Goal: Task Accomplishment & Management: Manage account settings

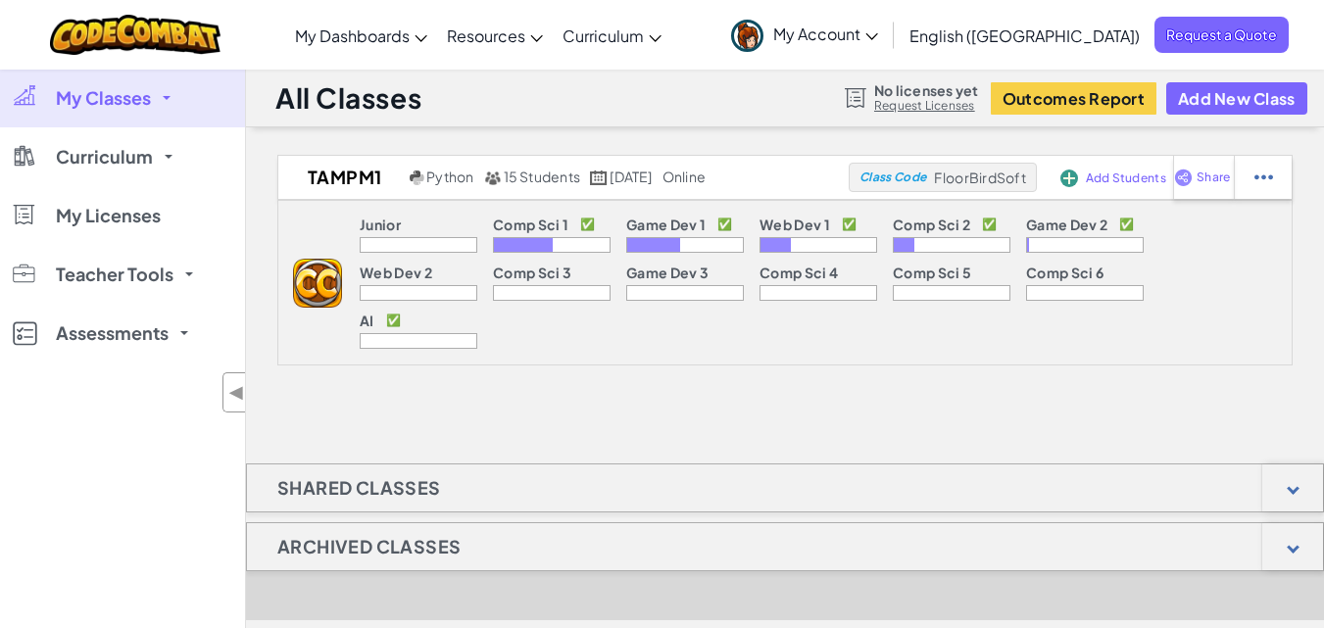
click at [101, 94] on span "My Classes" at bounding box center [103, 98] width 95 height 18
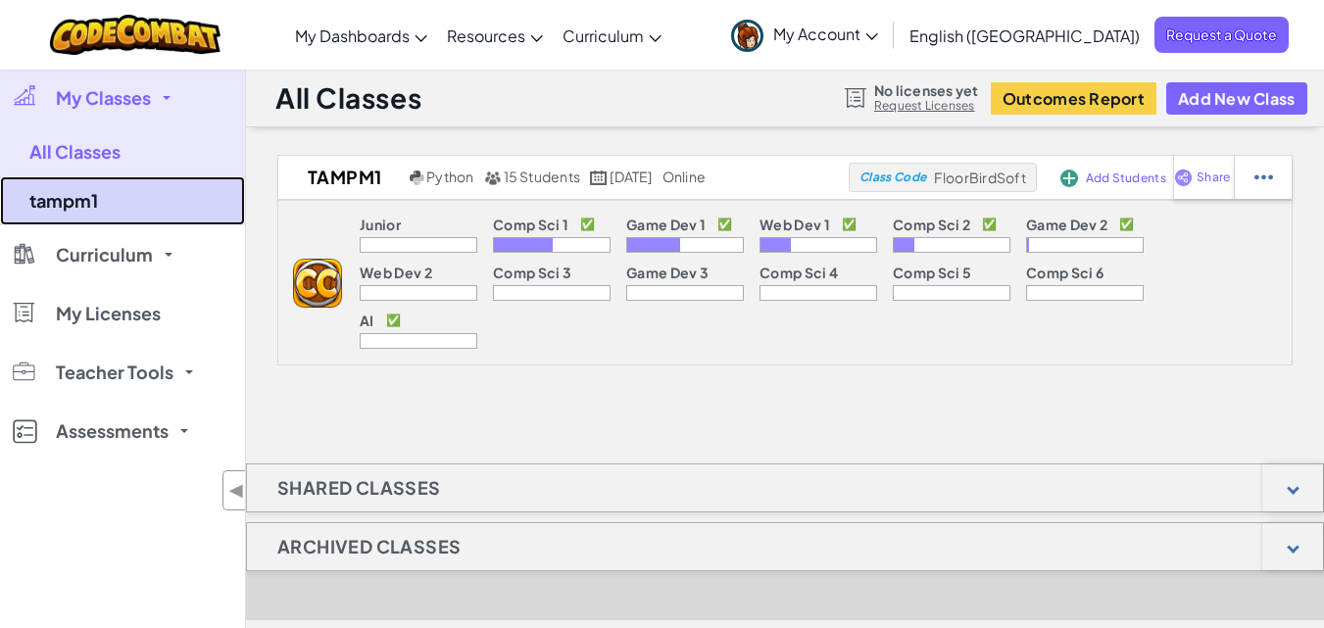
click at [128, 207] on link "tampm1" at bounding box center [122, 200] width 245 height 49
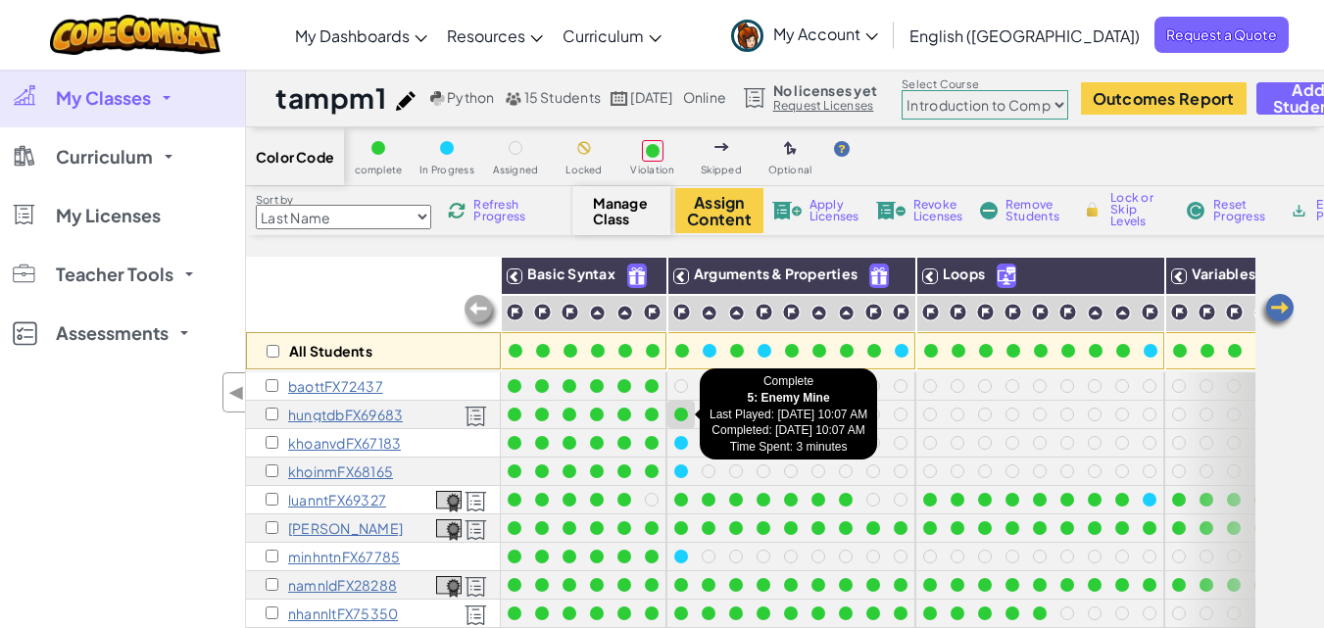
click at [674, 412] on div at bounding box center [681, 415] width 14 height 14
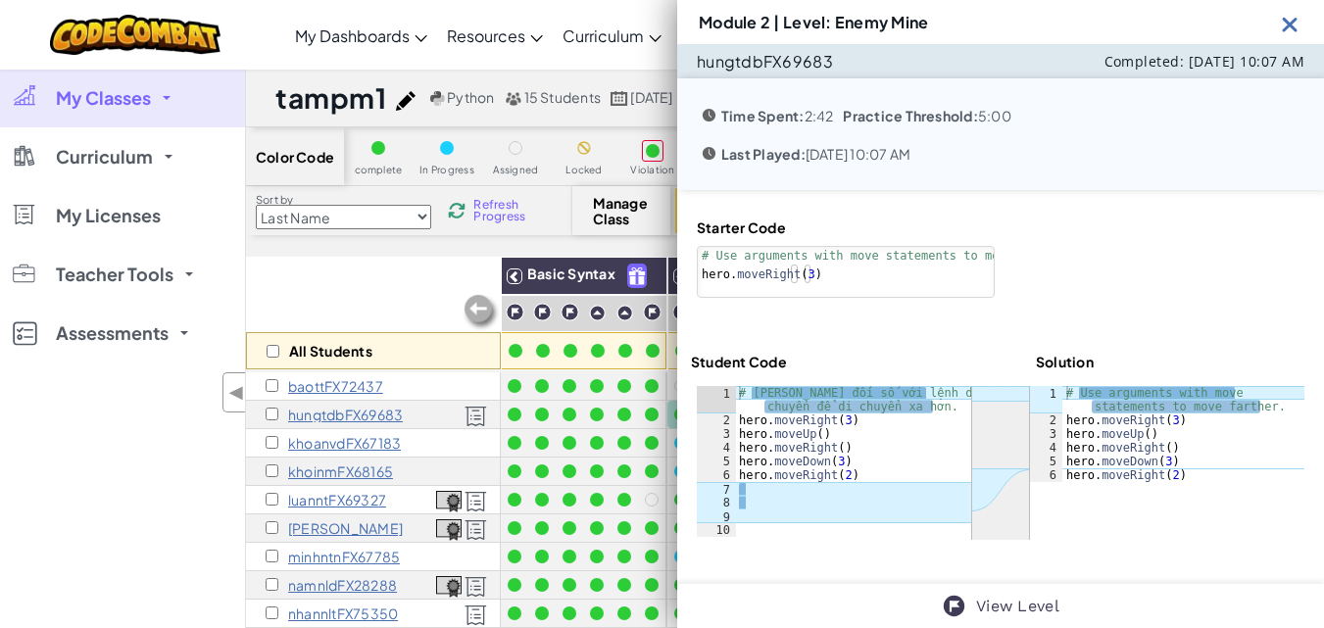
click at [97, 438] on div "My Classes All Classes tampm1 Curriculum K-5 6-8 9-12 CodeCombat Junior CodeCom…" at bounding box center [122, 383] width 245 height 628
click at [121, 421] on div "My Classes All Classes tampm1 Curriculum K-5 6-8 9-12 CodeCombat Junior CodeCom…" at bounding box center [122, 383] width 245 height 628
click at [1294, 32] on img at bounding box center [1290, 24] width 24 height 24
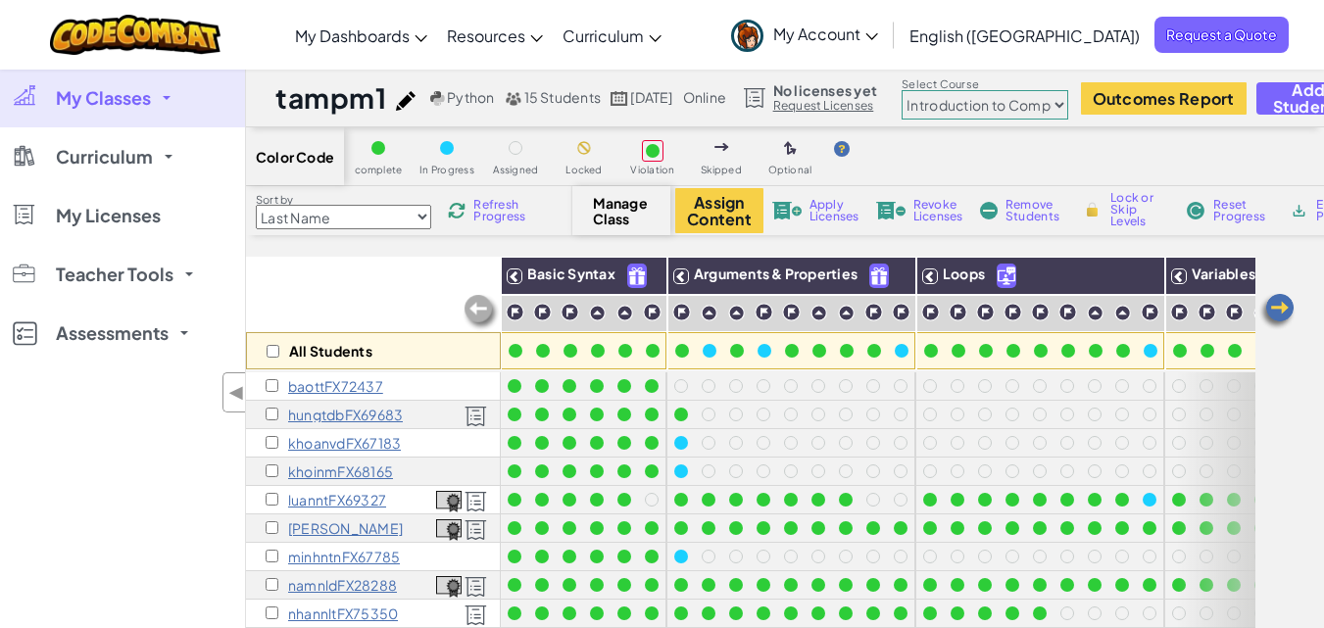
click at [1029, 102] on select "Junior Introduction to Computer Science Game Development 1 Web Development 1 Co…" at bounding box center [985, 104] width 167 height 29
click at [481, 221] on span "Refresh Progress" at bounding box center [503, 211] width 61 height 24
click at [1068, 115] on select "Junior Introduction to Computer Science Game Development 1 Web Development 1 Co…" at bounding box center [985, 104] width 167 height 29
click at [950, 90] on select "Junior Introduction to Computer Science Game Development 1 Web Development 1 Co…" at bounding box center [985, 104] width 167 height 29
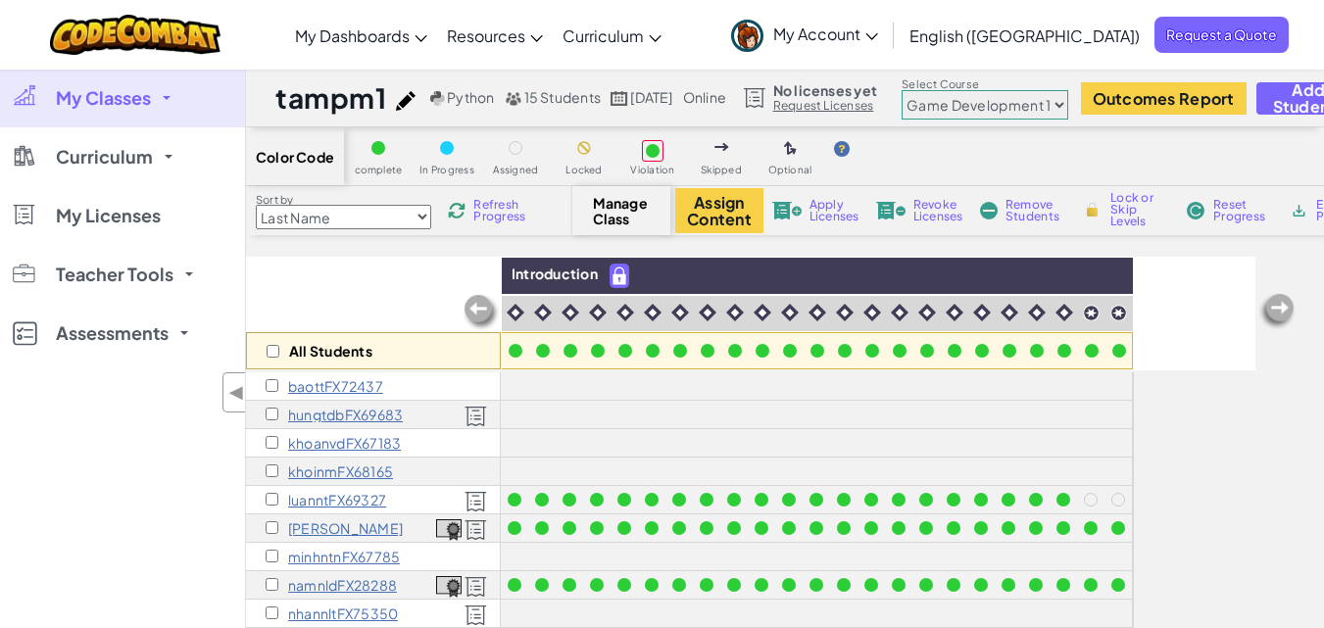
click at [1068, 104] on select "Junior Introduction to Computer Science Game Development 1 Web Development 1 Co…" at bounding box center [985, 104] width 167 height 29
select select "57b621e7ad86a6efb5737e64"
click at [950, 90] on select "Junior Introduction to Computer Science Game Development 1 Web Development 1 Co…" at bounding box center [985, 104] width 167 height 29
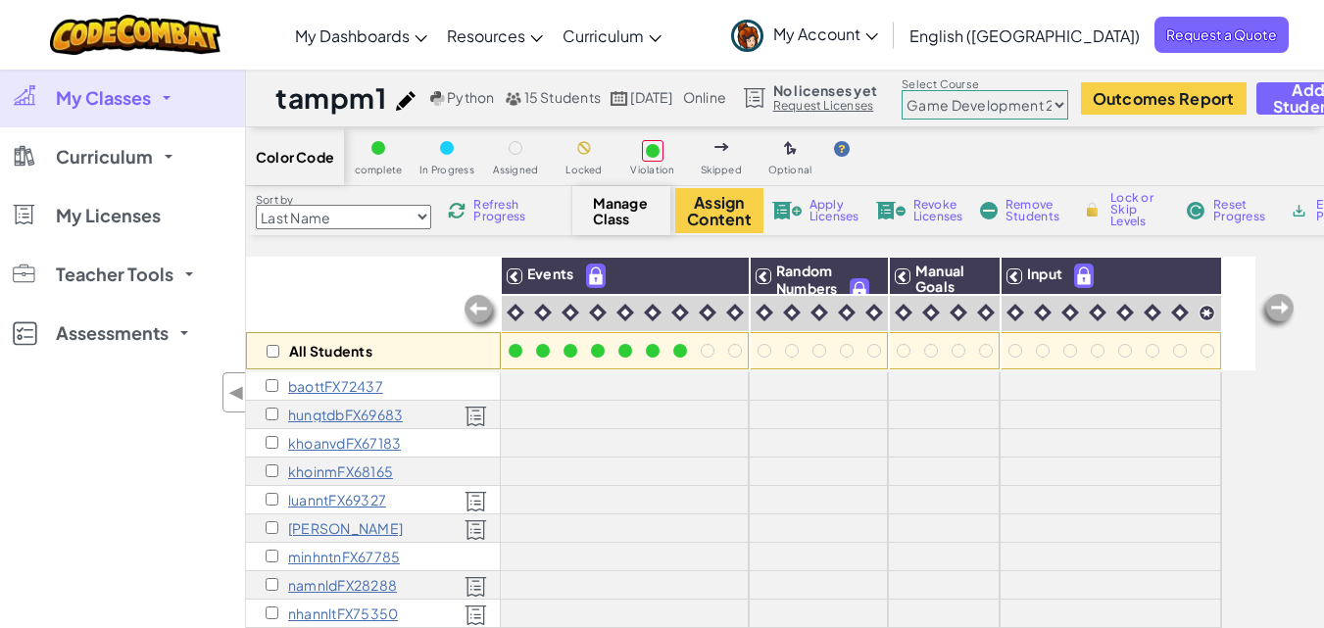
click at [495, 222] on span "Refresh Progress" at bounding box center [503, 211] width 61 height 24
click at [878, 37] on span "My Account" at bounding box center [825, 34] width 105 height 21
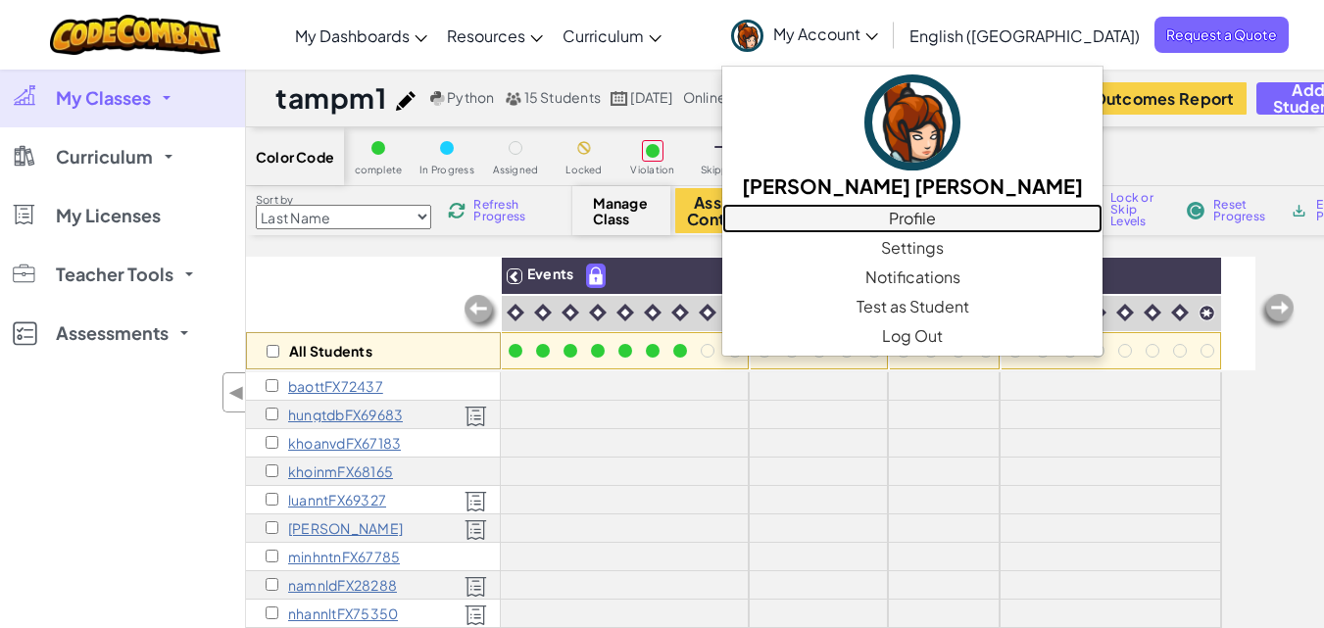
click at [951, 217] on link "Profile" at bounding box center [912, 218] width 380 height 29
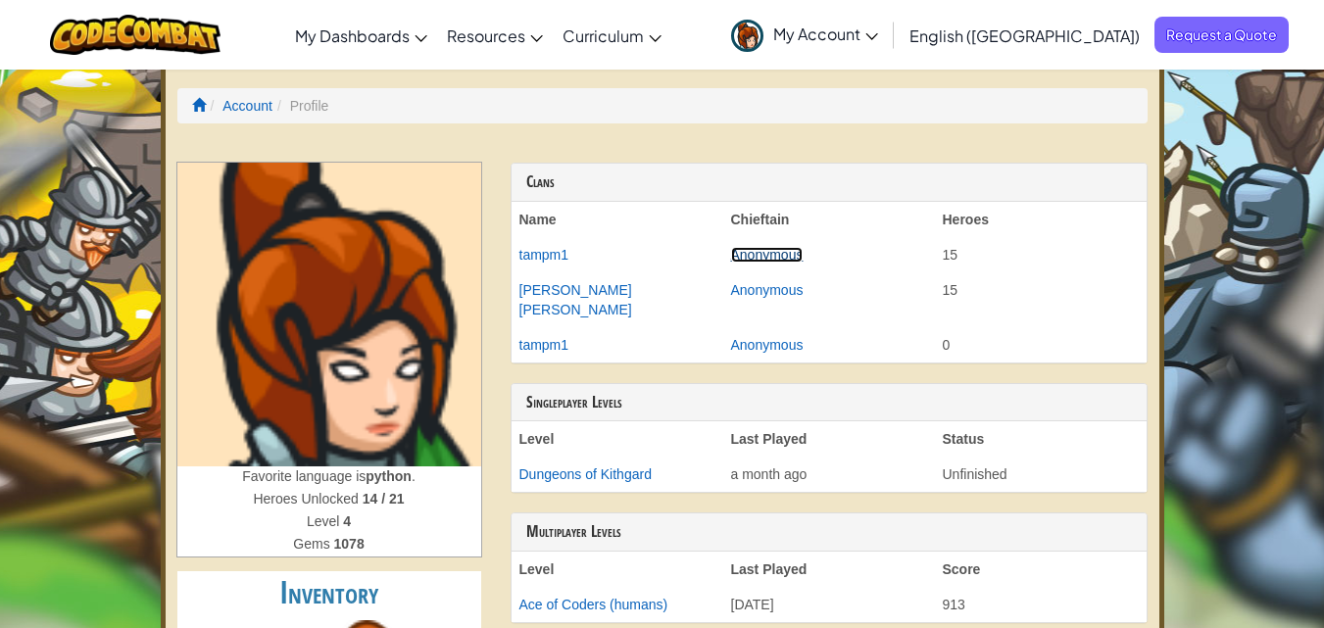
click at [762, 253] on link "Anonymous" at bounding box center [767, 255] width 73 height 16
click at [561, 257] on link "tampm1" at bounding box center [544, 255] width 50 height 16
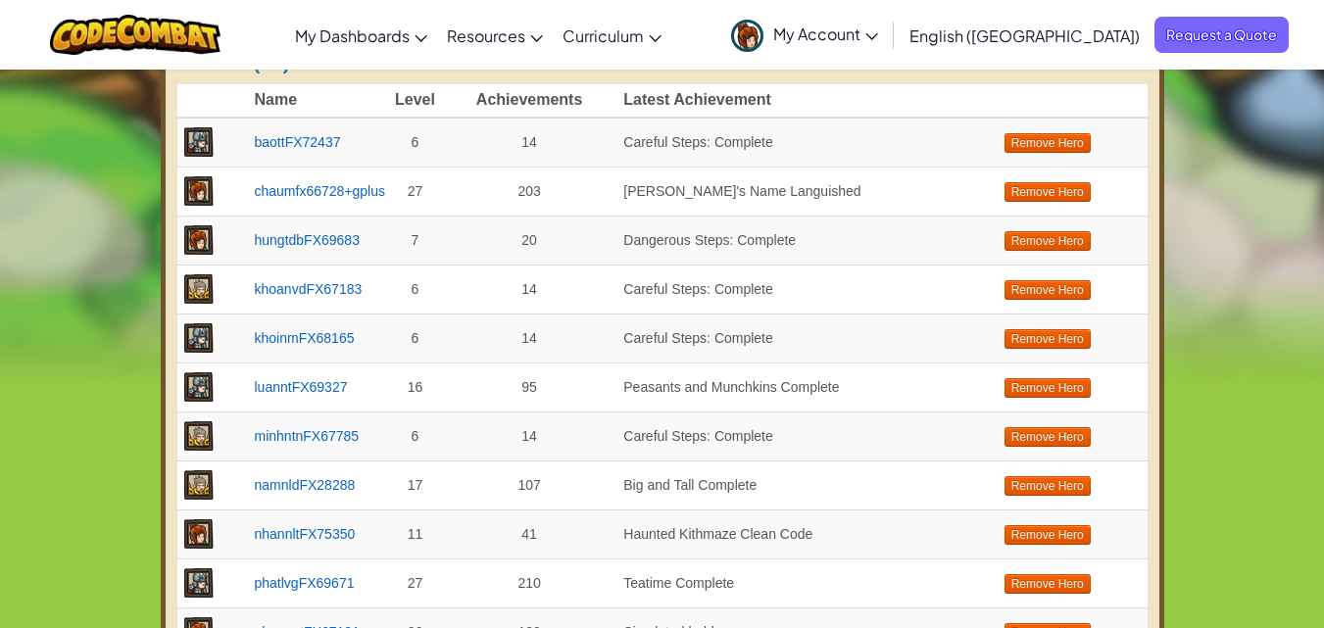
scroll to position [431, 0]
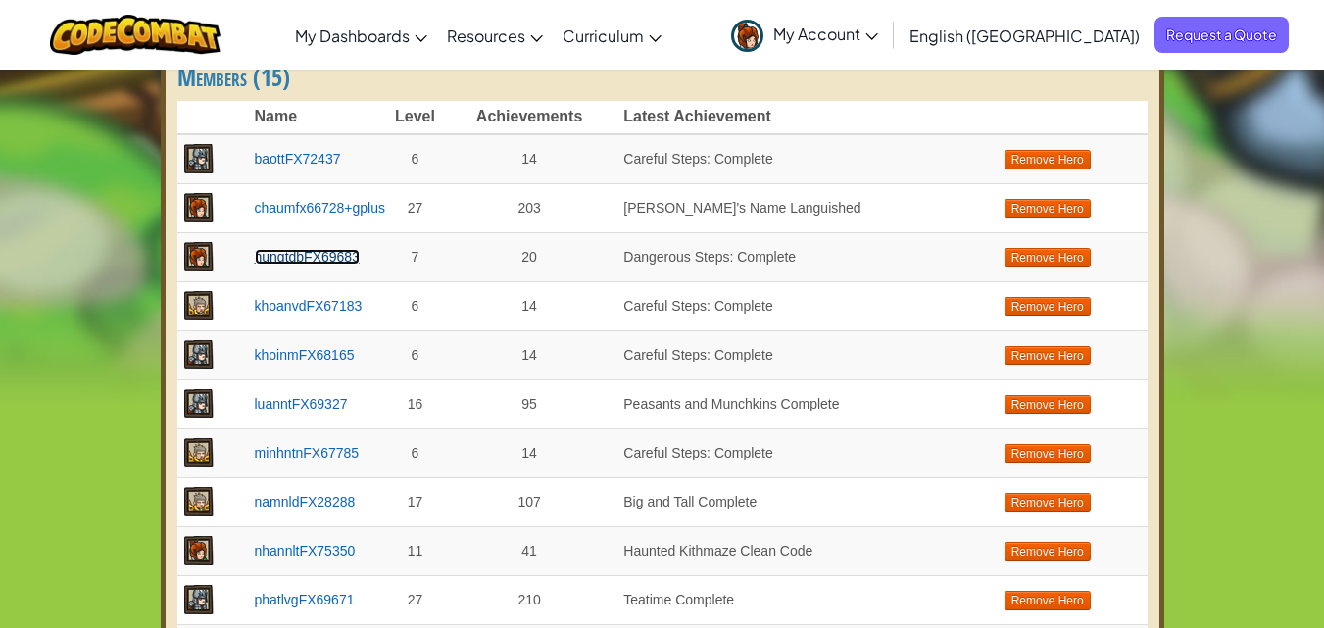
click at [276, 255] on link "hungtdbFX69683" at bounding box center [307, 257] width 105 height 16
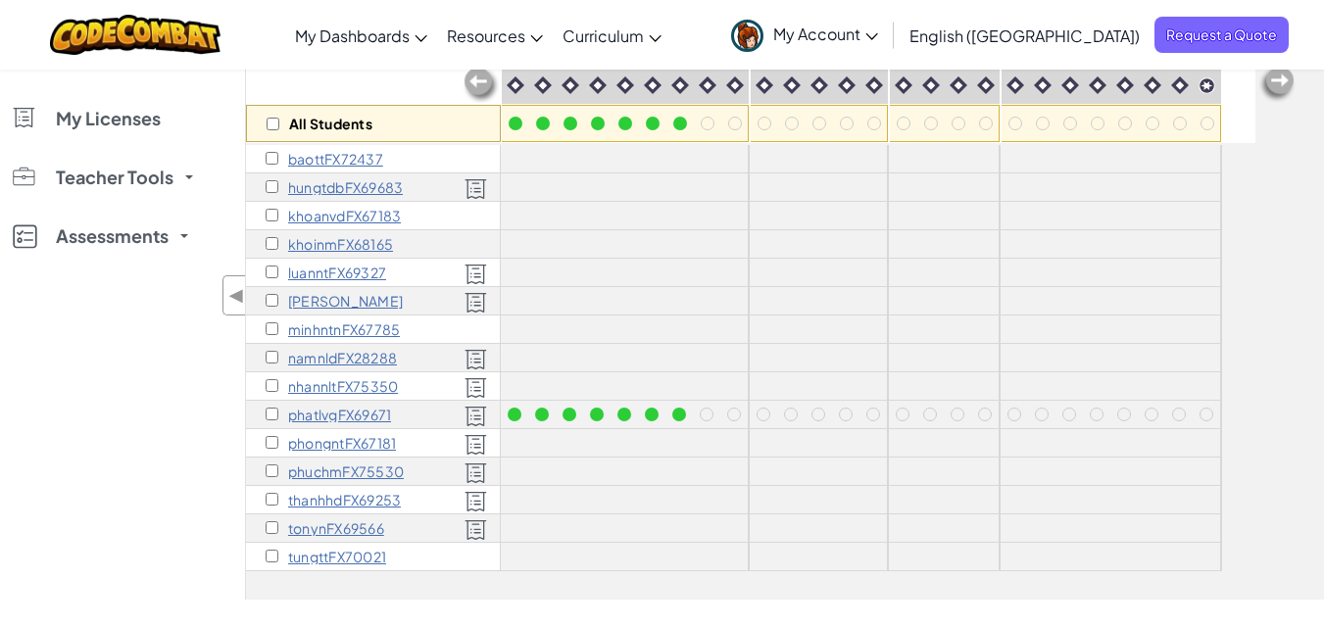
scroll to position [250, 0]
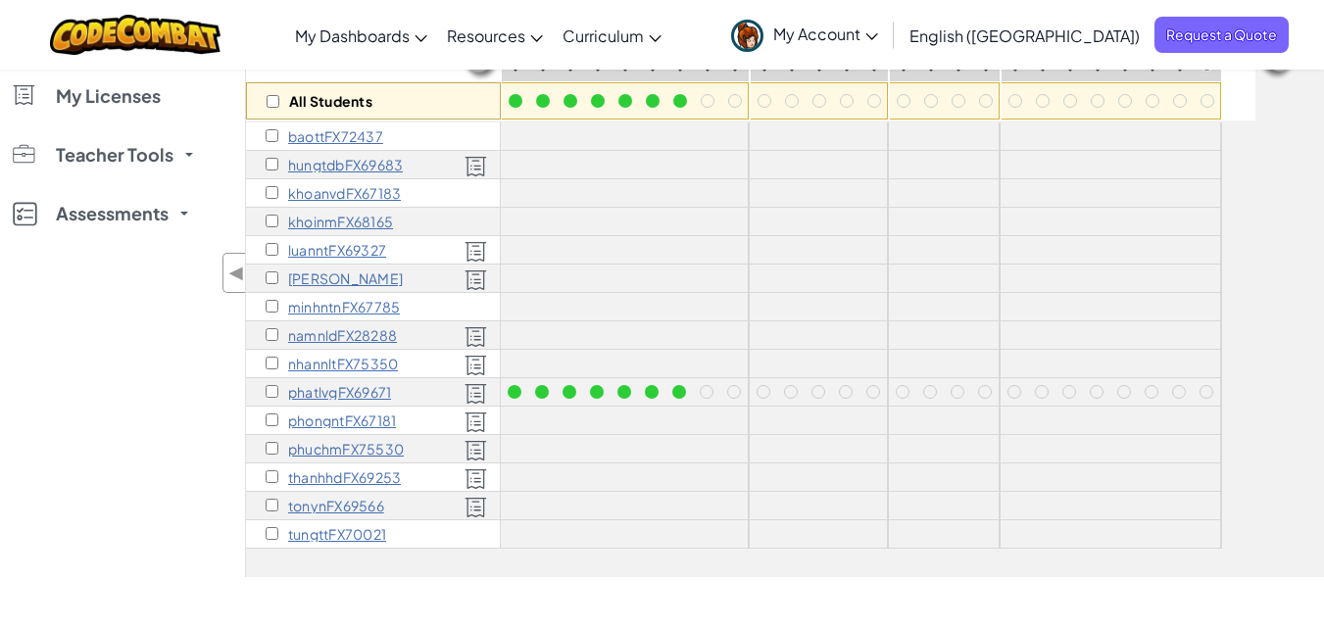
click at [173, 329] on div "My Classes All Classes tampm1 Curriculum K-5 6-8 9-12 CodeCombat Junior CodeCom…" at bounding box center [122, 263] width 245 height 628
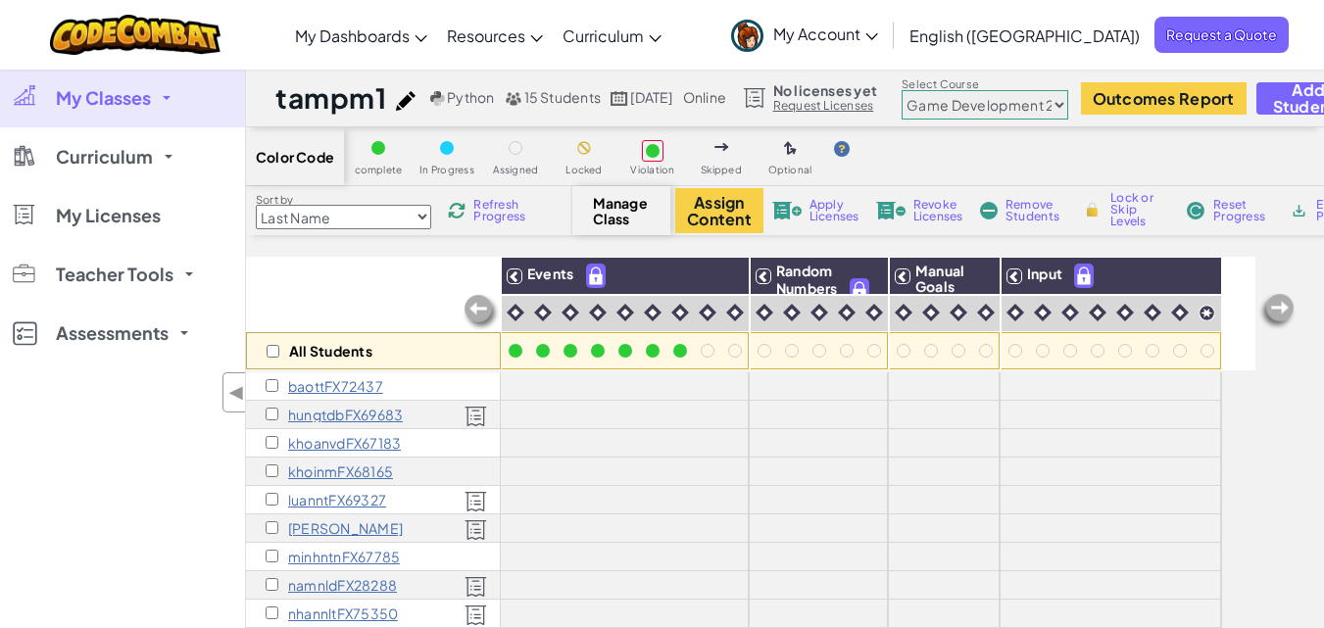
click at [1013, 107] on select "Junior Introduction to Computer Science Game Development 1 Web Development 1 Co…" at bounding box center [985, 104] width 167 height 29
select select "560f1a9f22961295f9427742"
click at [950, 90] on select "Junior Introduction to Computer Science Game Development 1 Web Development 1 Co…" at bounding box center [985, 104] width 167 height 29
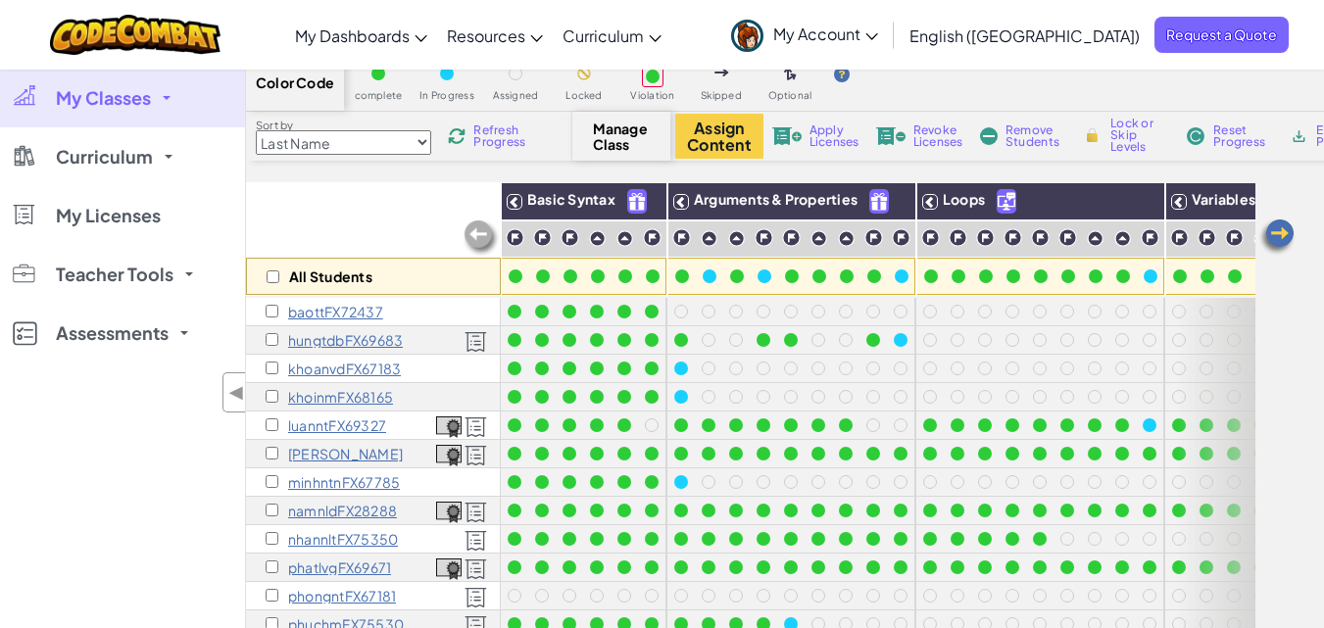
scroll to position [81, 0]
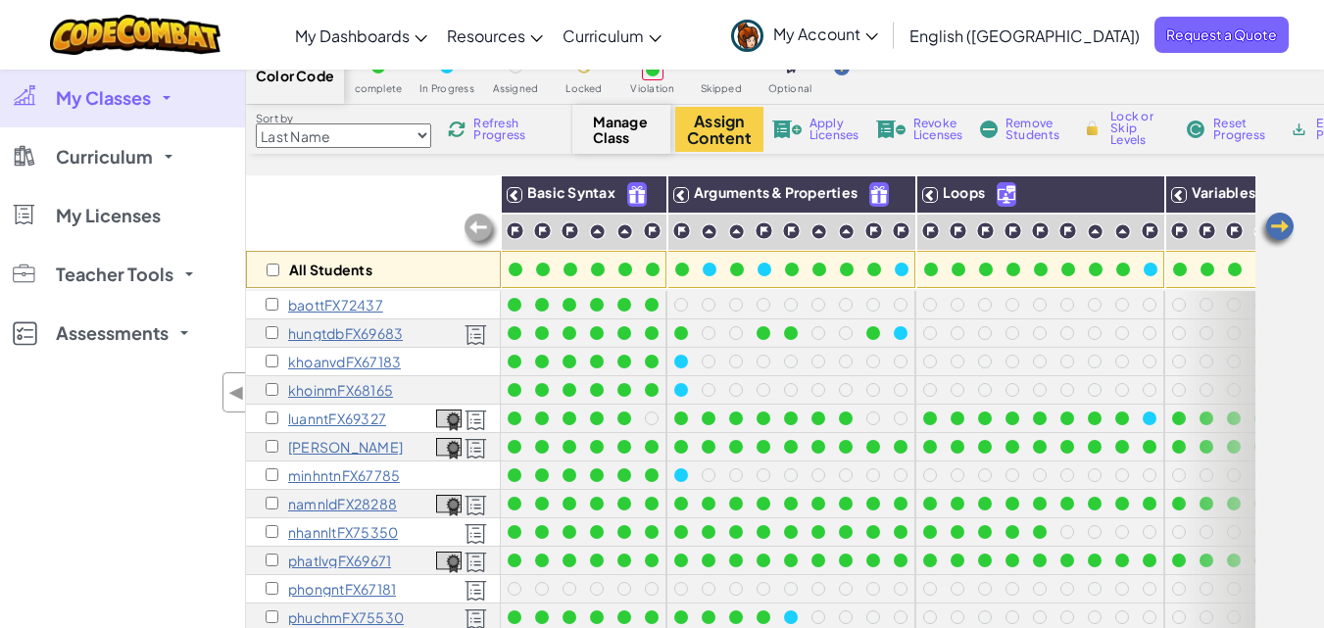
click at [356, 339] on p "hungtdbFX69683" at bounding box center [345, 333] width 115 height 16
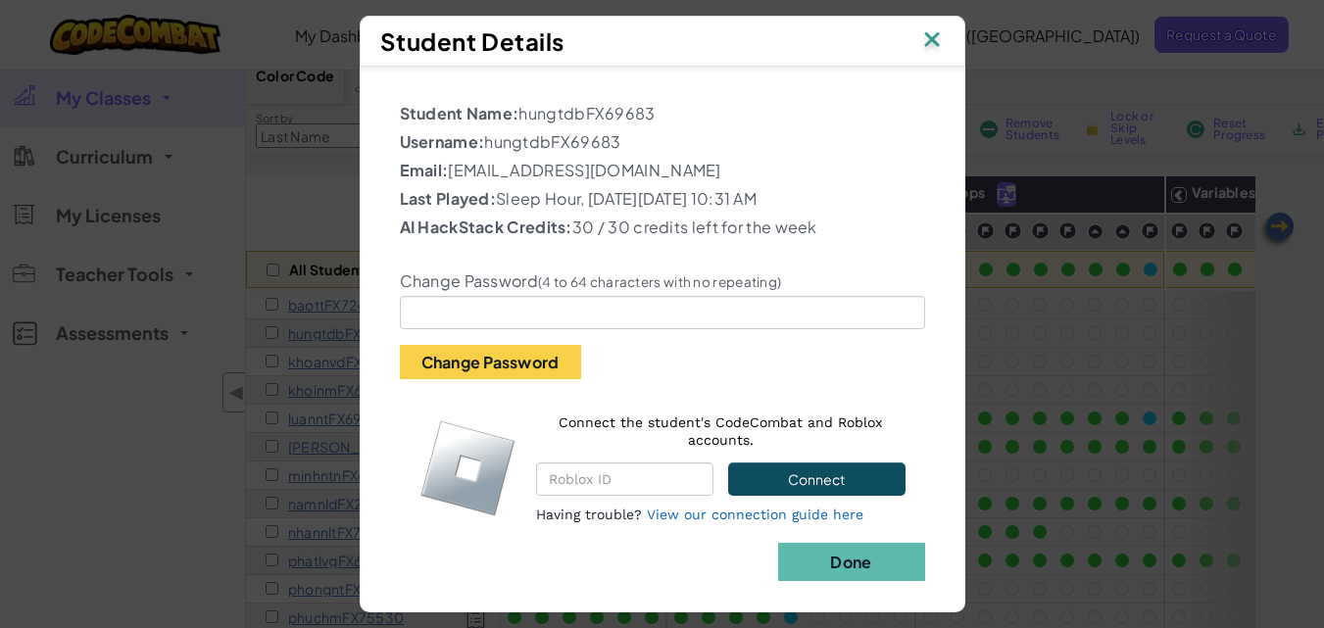
click at [218, 408] on div "Student Details Student Name: hungtdbFX69683 Username: hungtdbFX69683 Email: [E…" at bounding box center [662, 314] width 1324 height 628
click at [943, 41] on img at bounding box center [931, 40] width 25 height 29
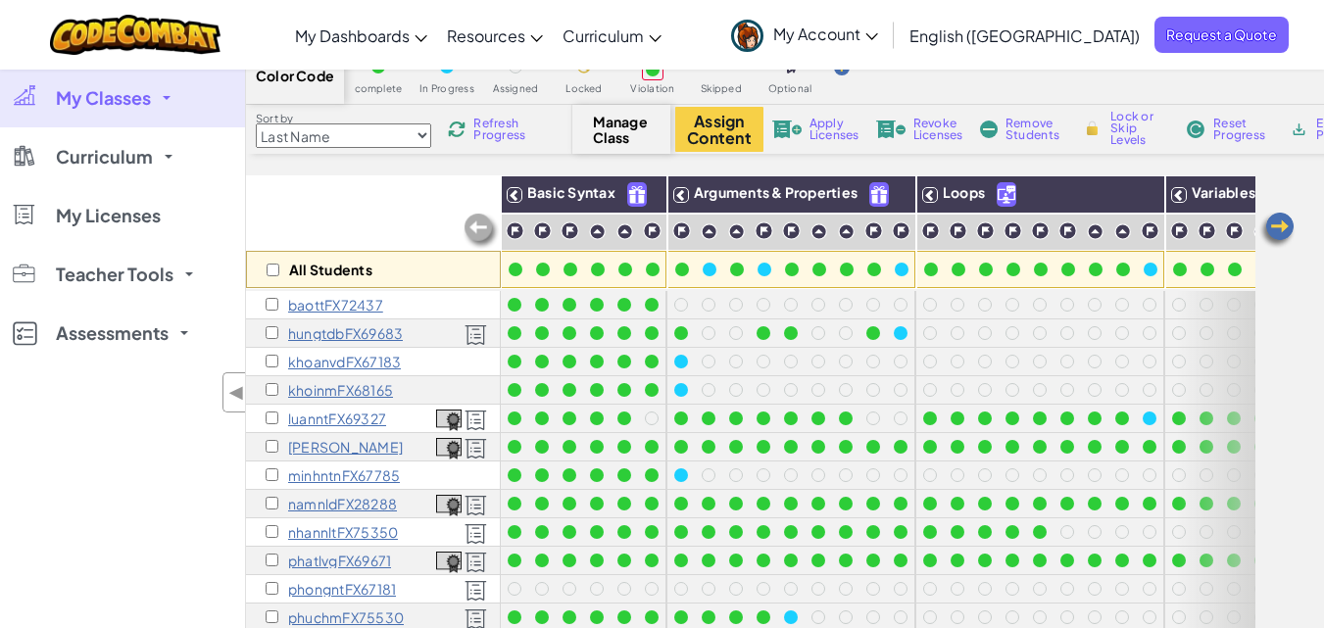
click at [95, 477] on div "My Classes All Classes tampm1 Curriculum K-5 6-8 9-12 CodeCombat Junior CodeCom…" at bounding box center [122, 383] width 245 height 628
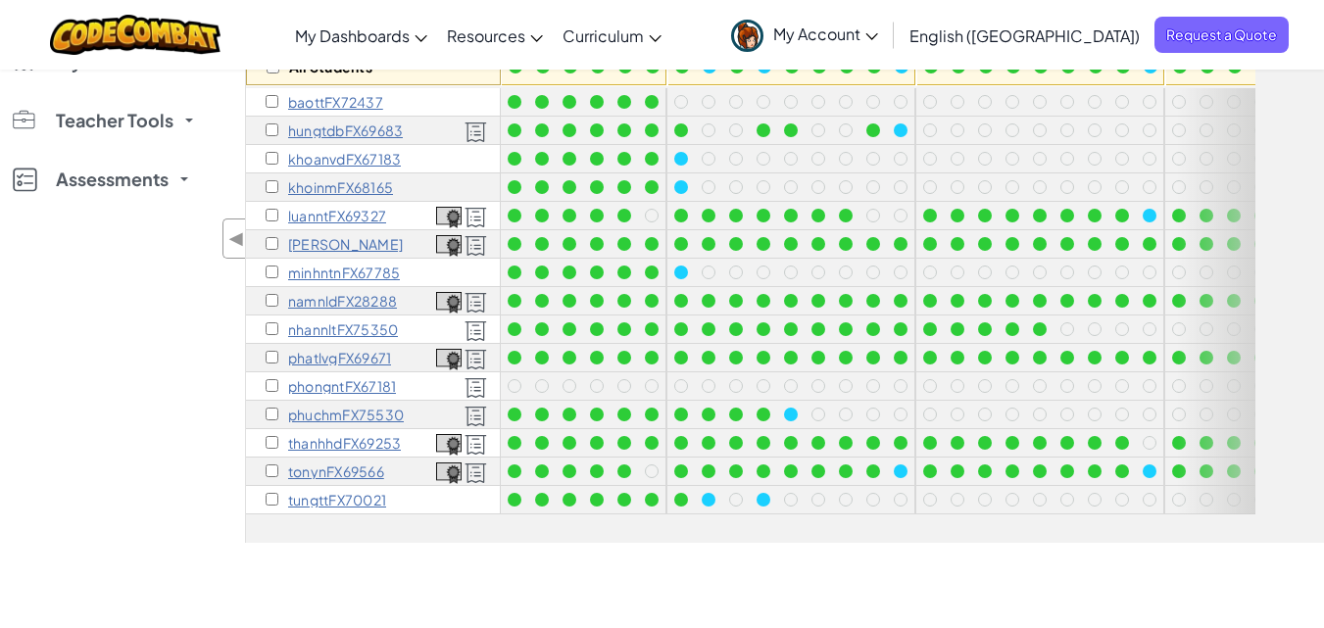
scroll to position [274, 0]
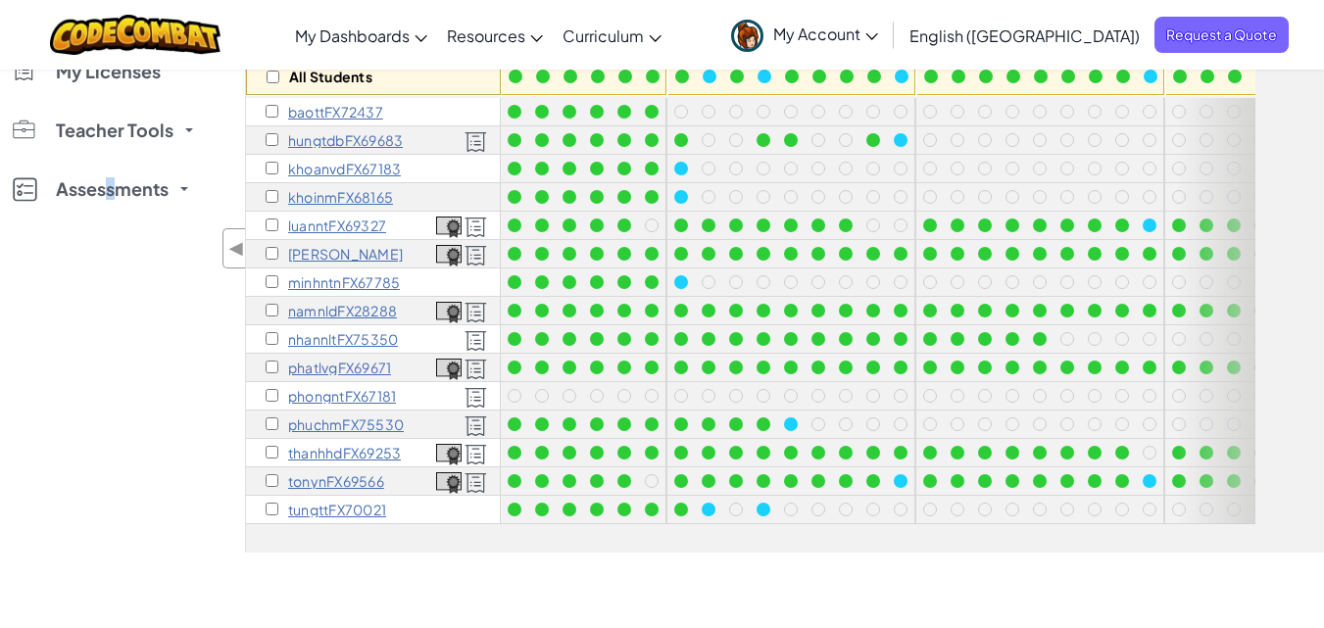
click at [112, 345] on div "My Classes All Classes tampm1 Curriculum K-5 6-8 9-12 CodeCombat Junior CodeCom…" at bounding box center [122, 239] width 245 height 628
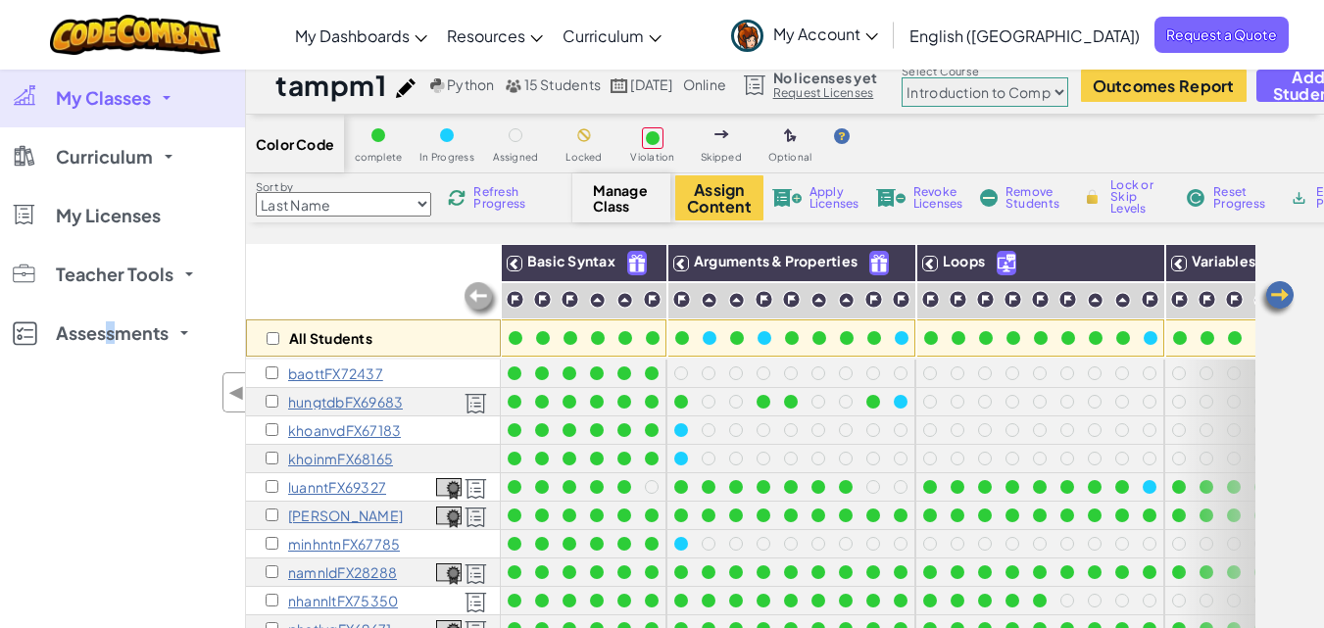
scroll to position [0, 0]
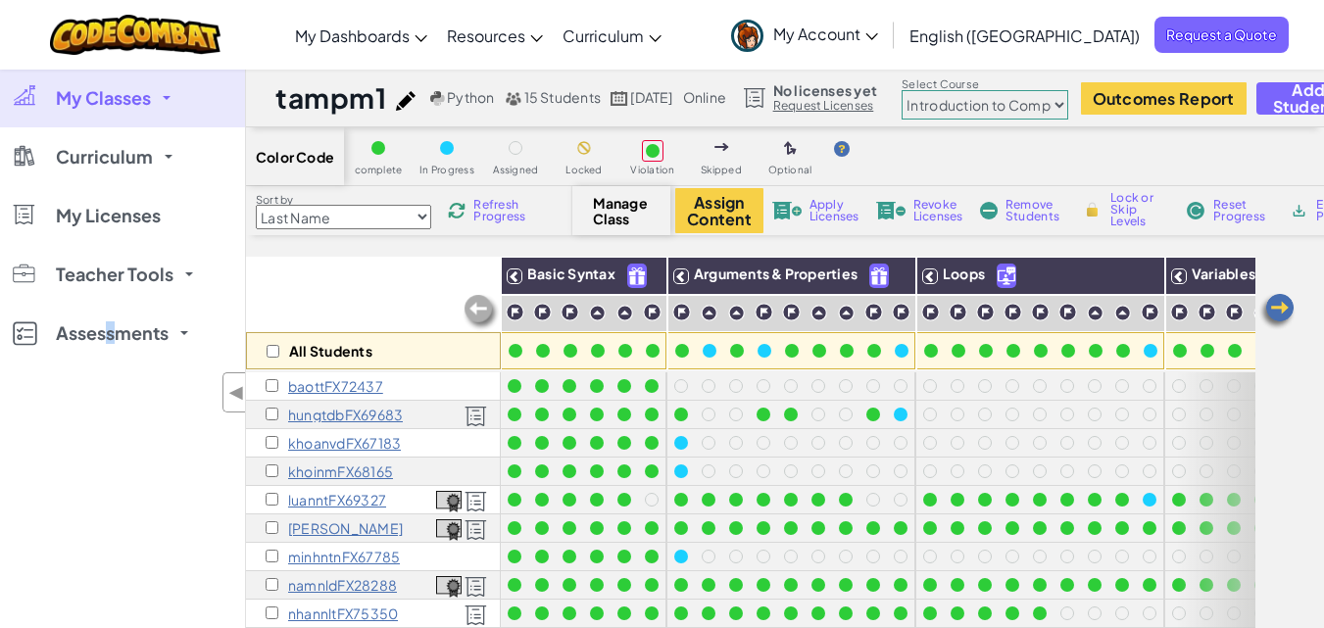
click at [1066, 102] on select "Junior Introduction to Computer Science Game Development 1 Web Development 1 Co…" at bounding box center [985, 104] width 167 height 29
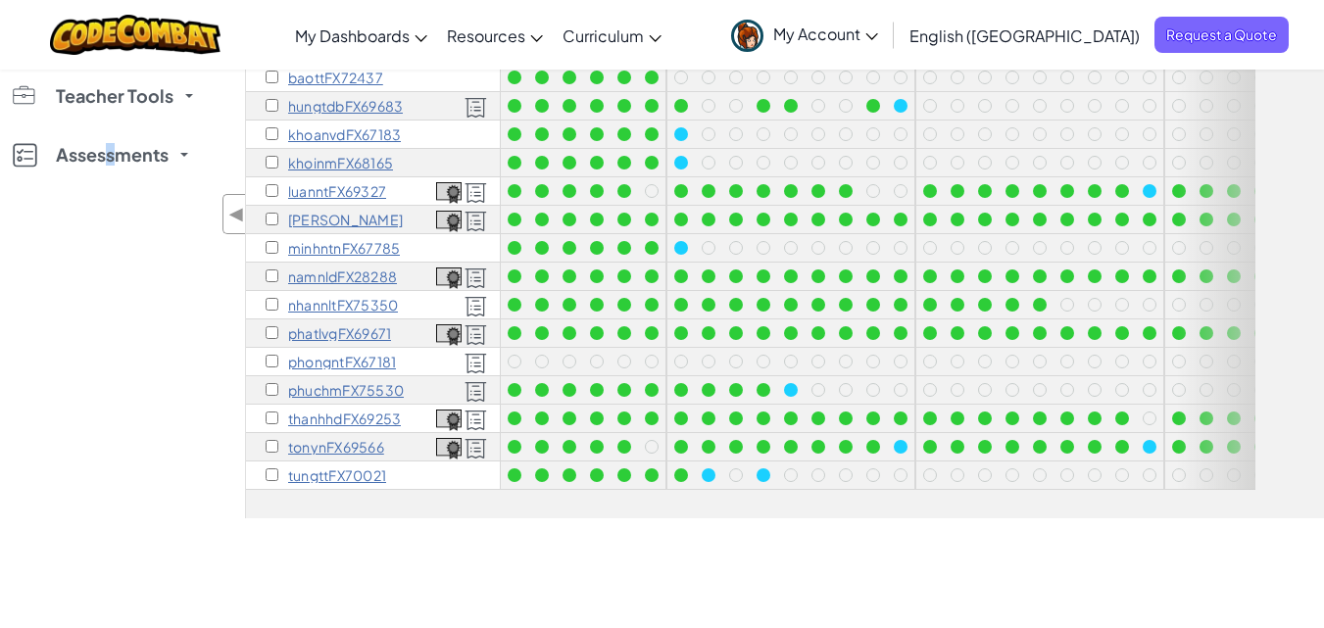
scroll to position [259, 0]
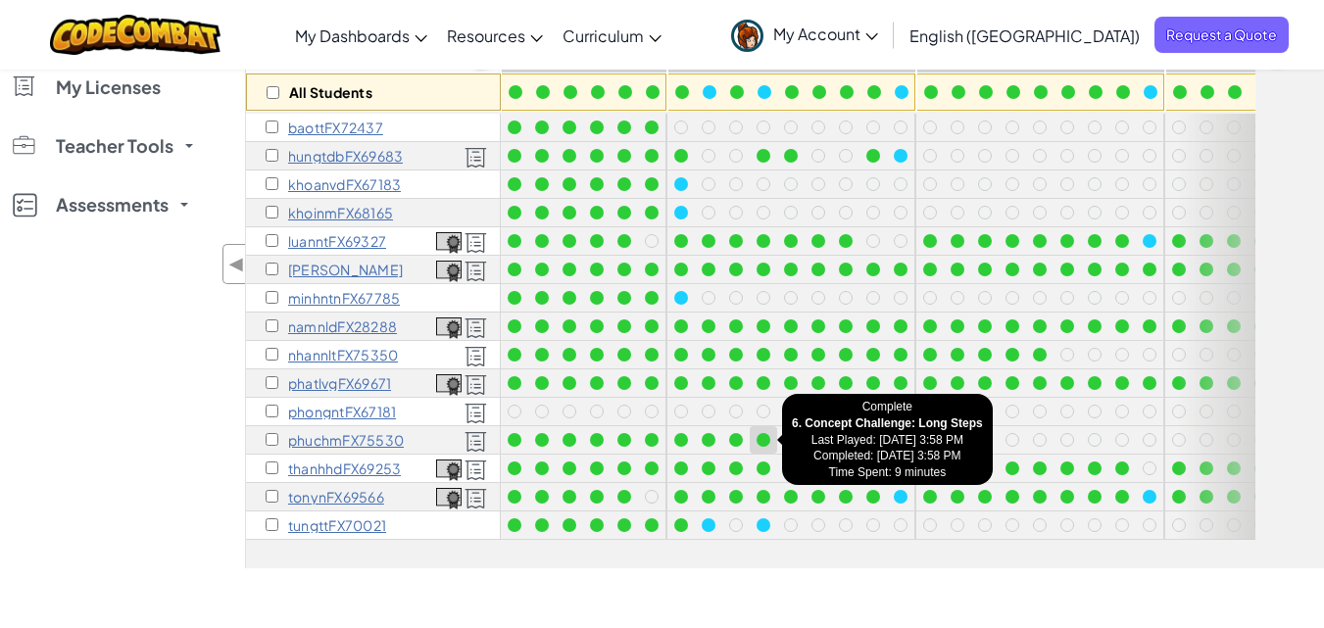
click at [762, 441] on div at bounding box center [763, 440] width 14 height 14
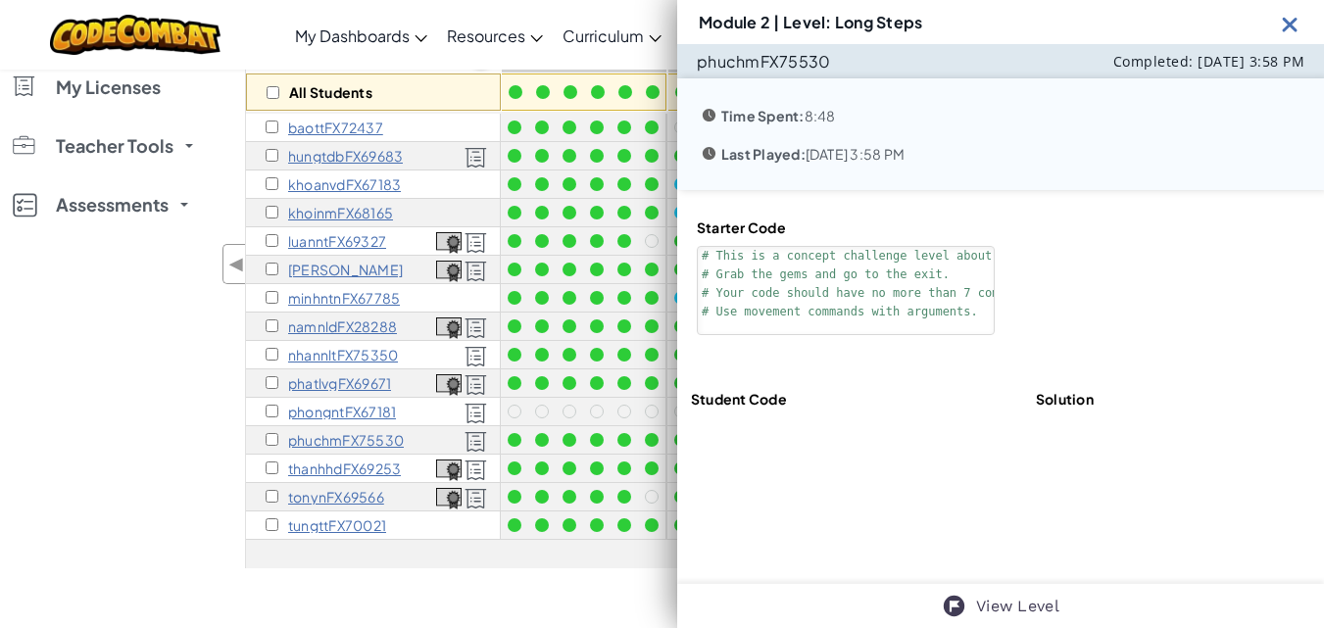
click at [1289, 31] on img at bounding box center [1290, 24] width 24 height 24
